Goal: Check status: Check status

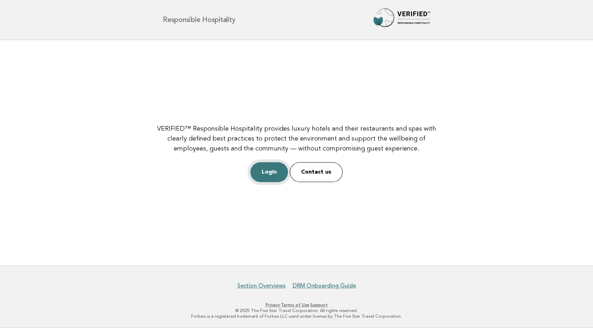
click at [274, 174] on link "Login" at bounding box center [270, 172] width 38 height 20
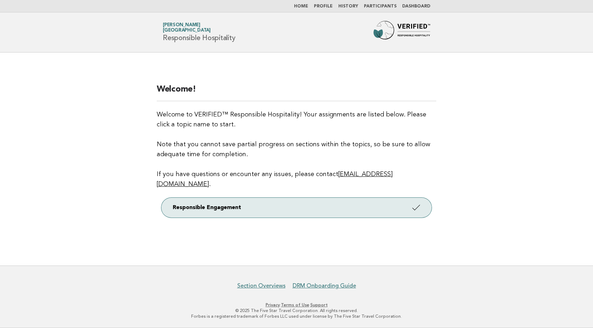
click at [396, 5] on link "Participants" at bounding box center [380, 6] width 33 height 4
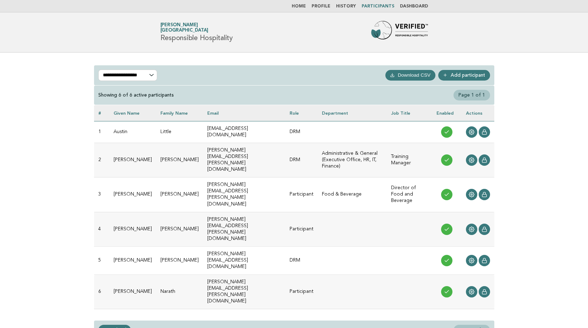
click at [407, 2] on nav "Home Profile History Participants Dashboard" at bounding box center [294, 6] width 588 height 12
click at [410, 8] on link "Dashboard" at bounding box center [414, 6] width 28 height 4
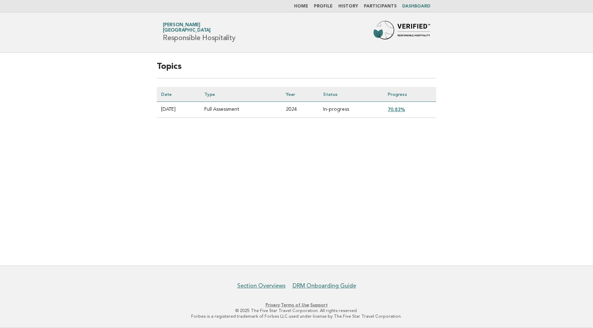
click at [405, 108] on link "70.83%" at bounding box center [396, 109] width 17 height 6
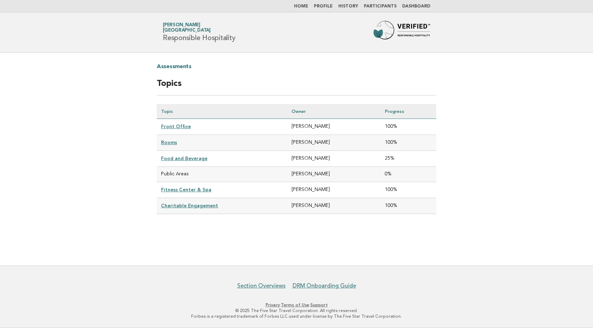
click at [166, 155] on link "Food and Beverage" at bounding box center [184, 158] width 46 height 6
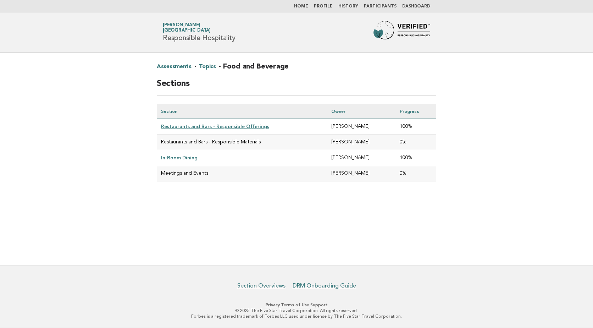
click at [408, 8] on link "Dashboard" at bounding box center [416, 6] width 28 height 4
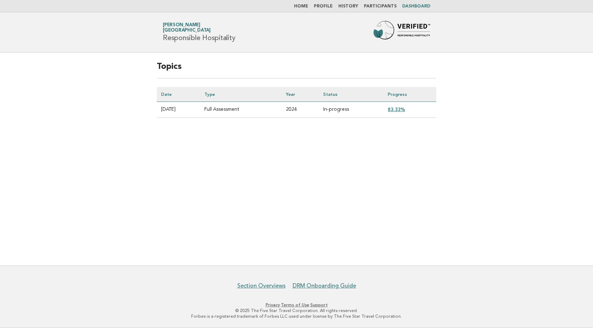
click at [399, 112] on link "83.33%" at bounding box center [396, 109] width 17 height 6
